Goal: Find specific page/section: Find specific page/section

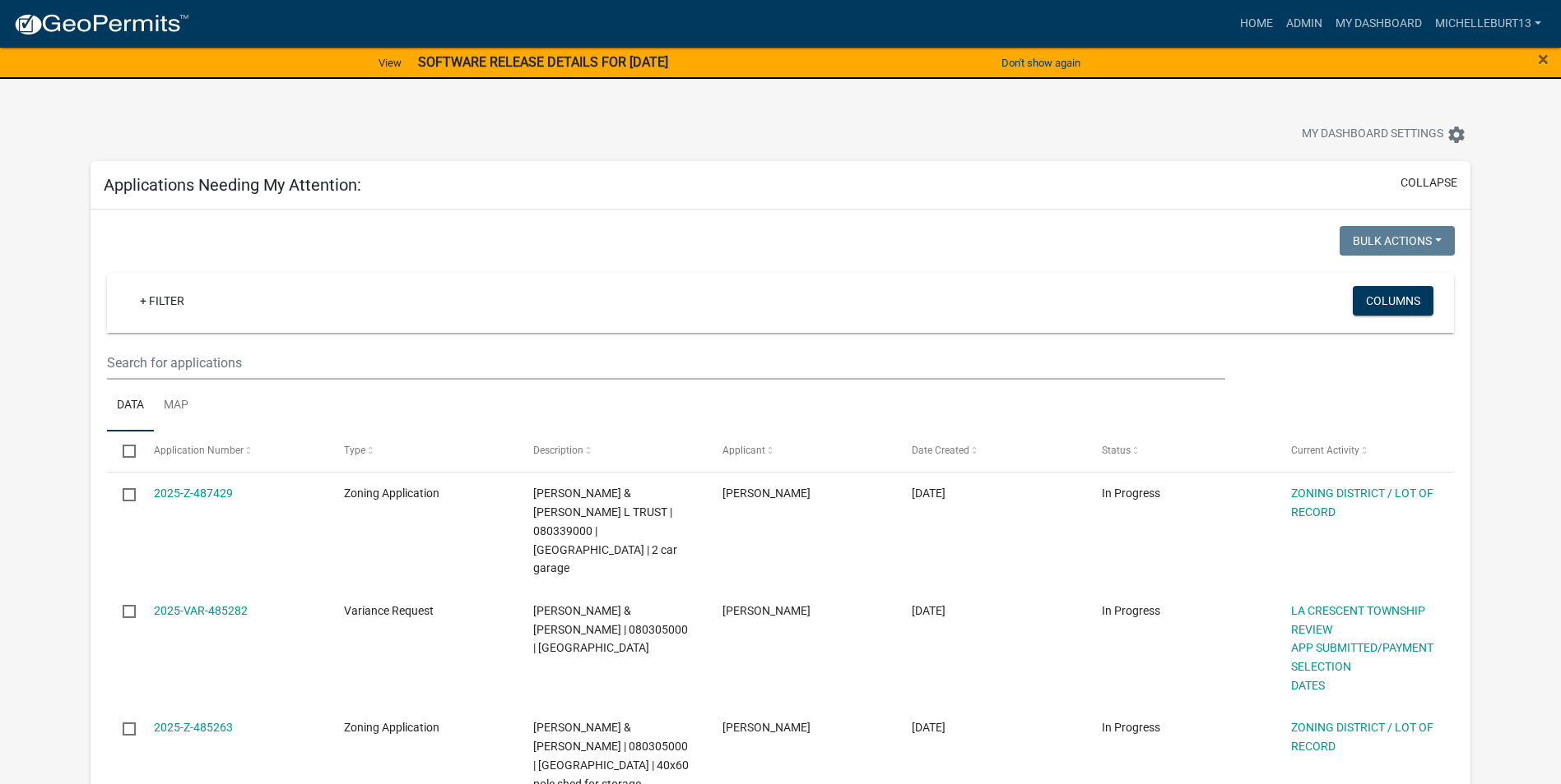
select select "3: 100"
click at [1303, 28] on link "Admin" at bounding box center [1304, 23] width 49 height 31
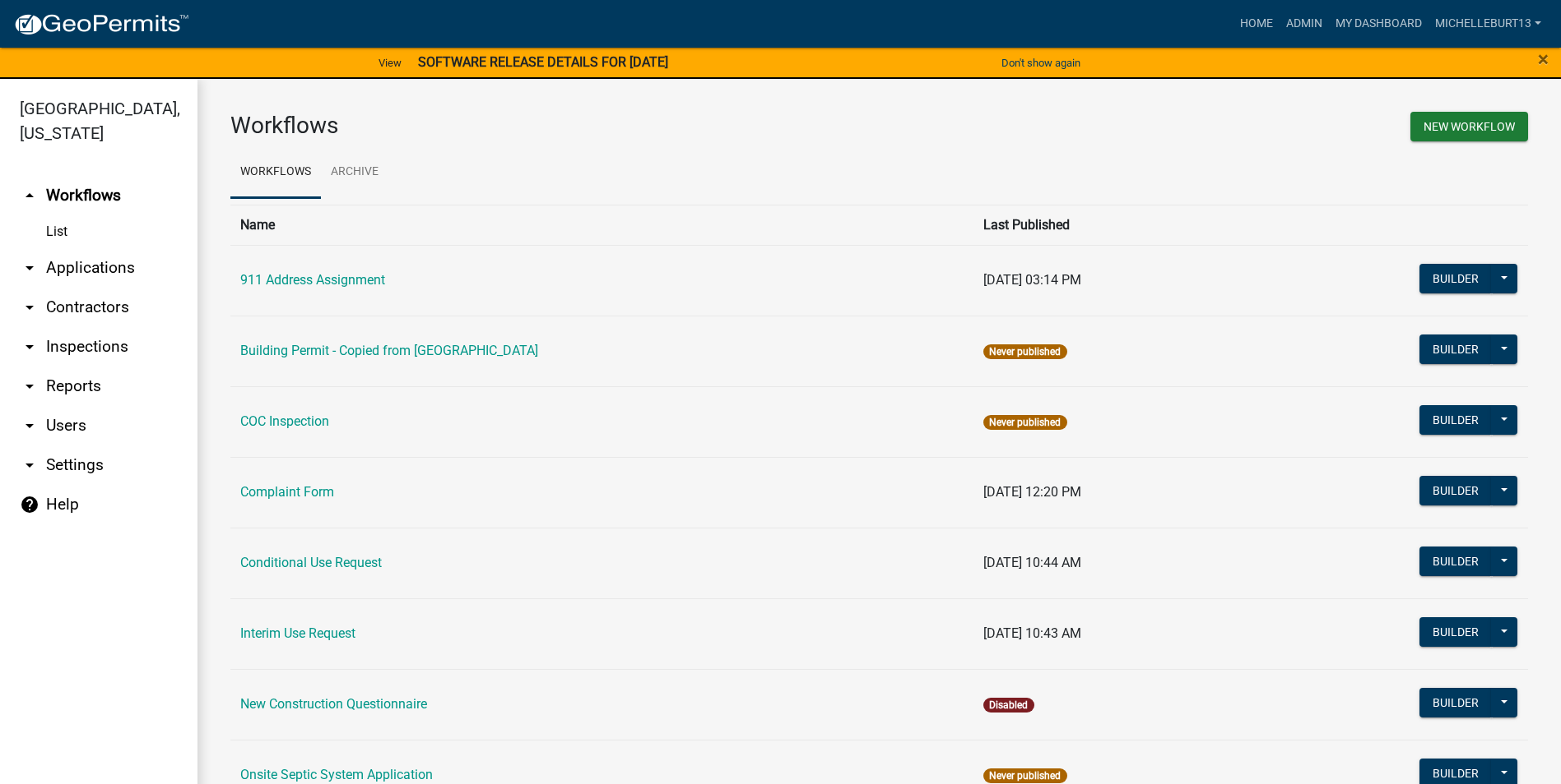
click at [102, 269] on link "arrow_drop_down Applications" at bounding box center [99, 269] width 198 height 40
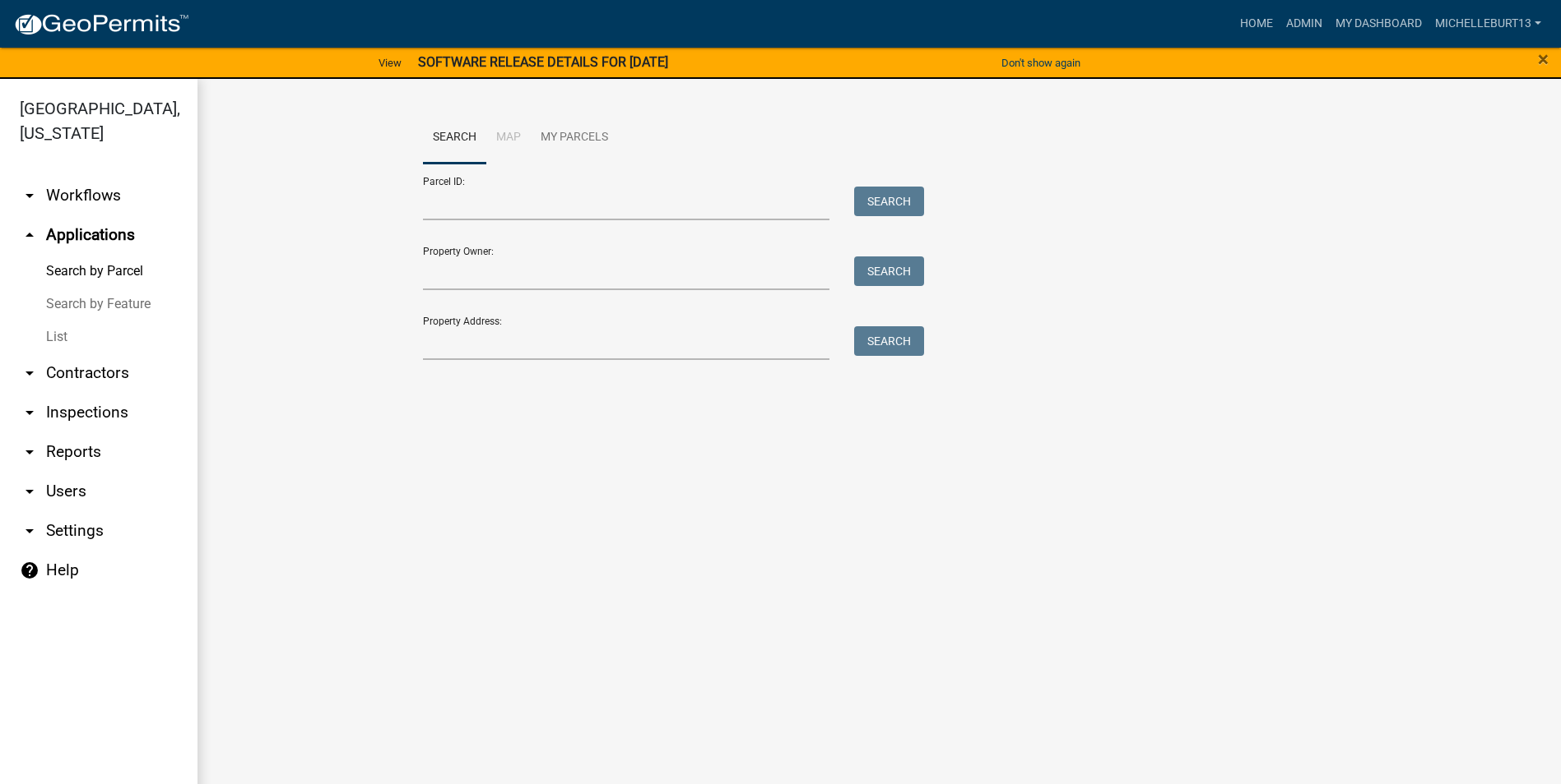
click at [43, 334] on link "List" at bounding box center [99, 337] width 198 height 33
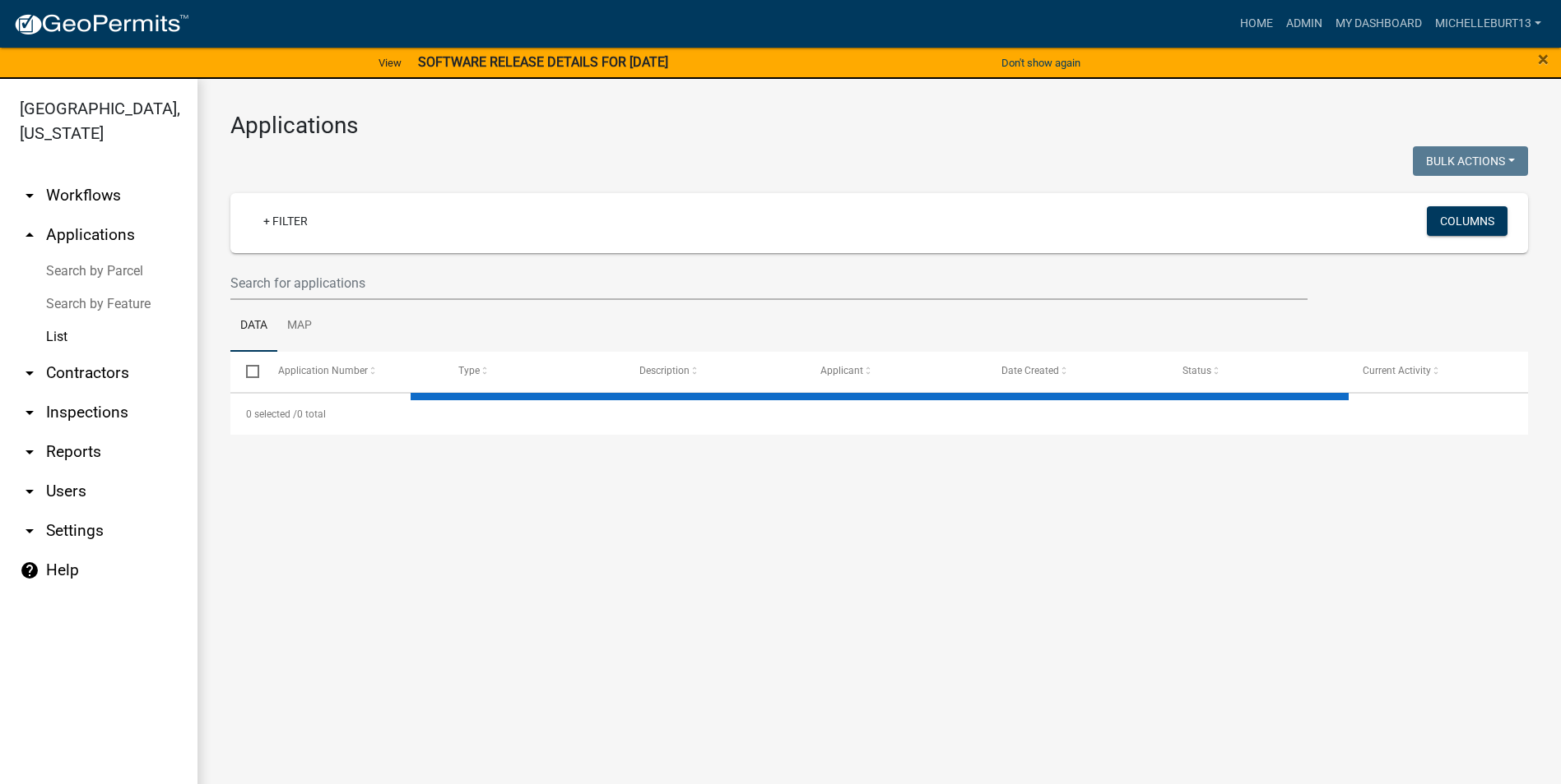
select select "3: 100"
